Goal: Entertainment & Leisure: Consume media (video, audio)

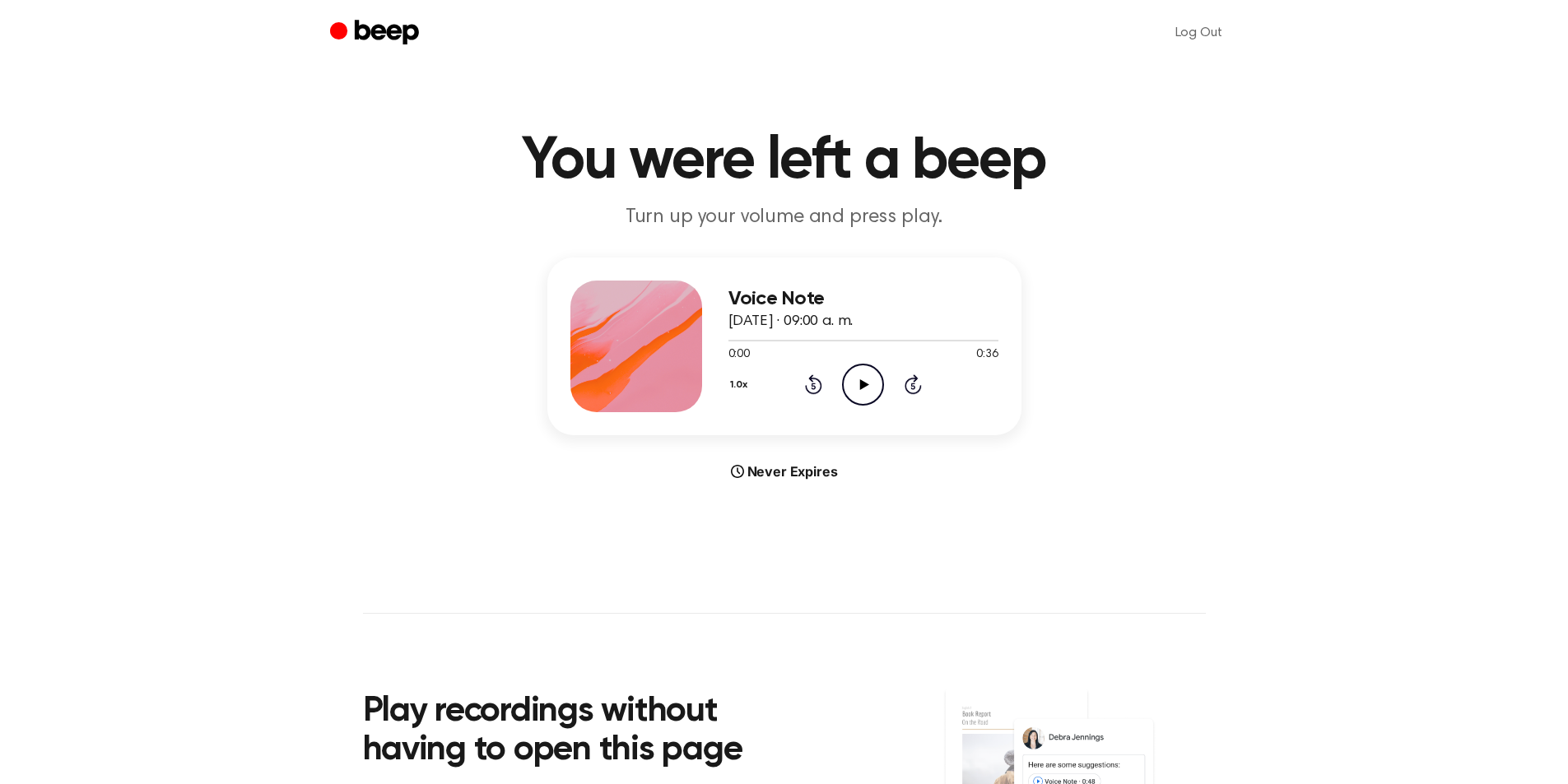
click at [862, 387] on icon at bounding box center [864, 384] width 9 height 11
click at [845, 386] on icon "Play Audio" at bounding box center [862, 384] width 42 height 42
click at [824, 337] on div at bounding box center [863, 340] width 270 height 14
click at [863, 379] on icon "Play Audio" at bounding box center [862, 384] width 42 height 42
click at [868, 381] on icon "Play Audio" at bounding box center [862, 384] width 42 height 42
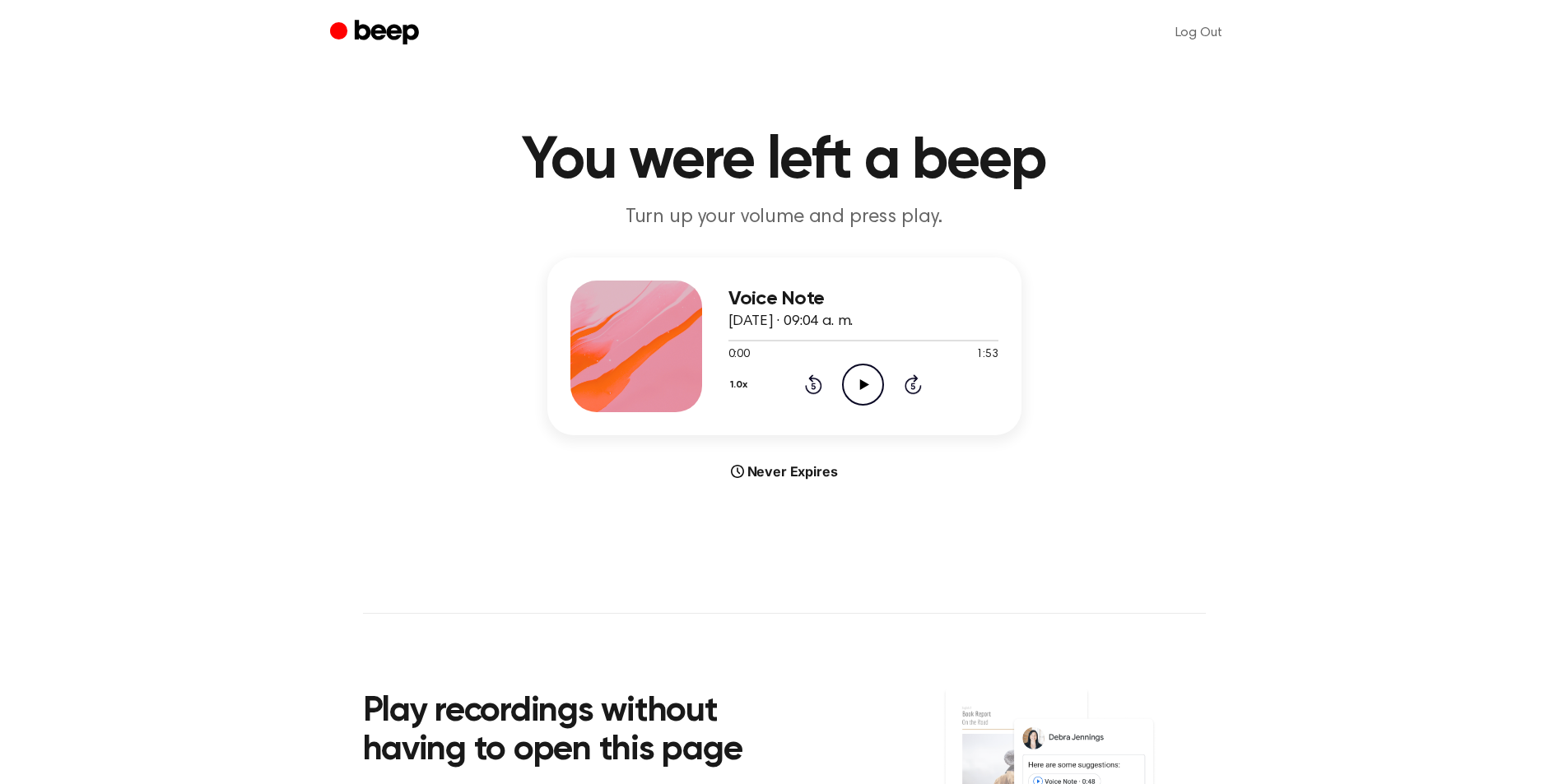
click at [868, 387] on icon "Play Audio" at bounding box center [862, 384] width 42 height 42
click at [729, 342] on div at bounding box center [863, 340] width 270 height 14
